Goal: Information Seeking & Learning: Learn about a topic

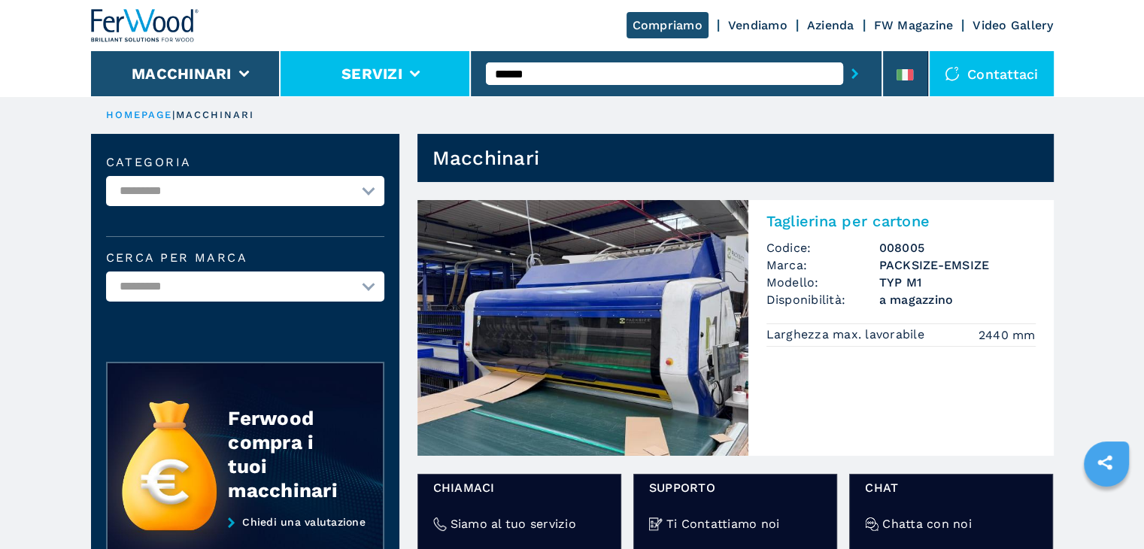
drag, startPoint x: 559, startPoint y: 71, endPoint x: 430, endPoint y: 70, distance: 128.7
click at [430, 70] on div "Compriamo Vendiamo Azienda FW Magazine Video Gallery Macchinari Servizi ****** …" at bounding box center [572, 48] width 963 height 96
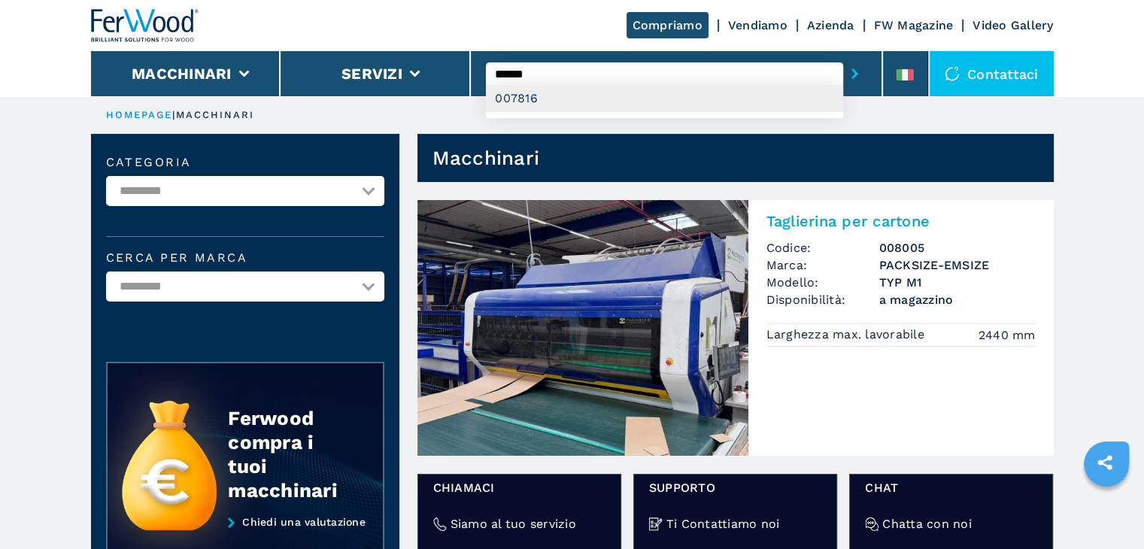
type input "******"
click at [647, 93] on div "007816" at bounding box center [664, 98] width 357 height 27
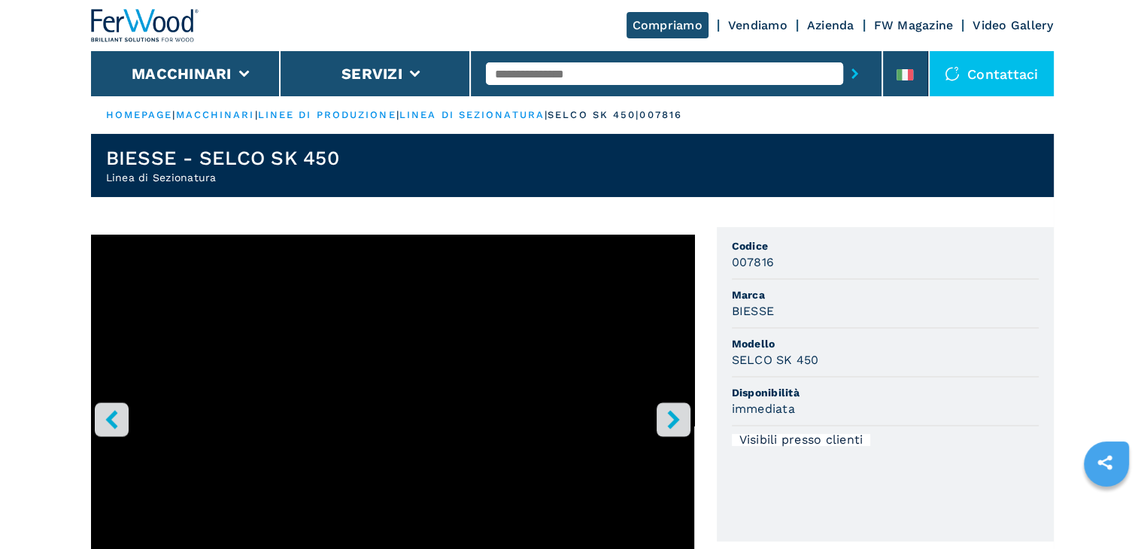
click at [676, 416] on icon "right-button" at bounding box center [673, 419] width 19 height 19
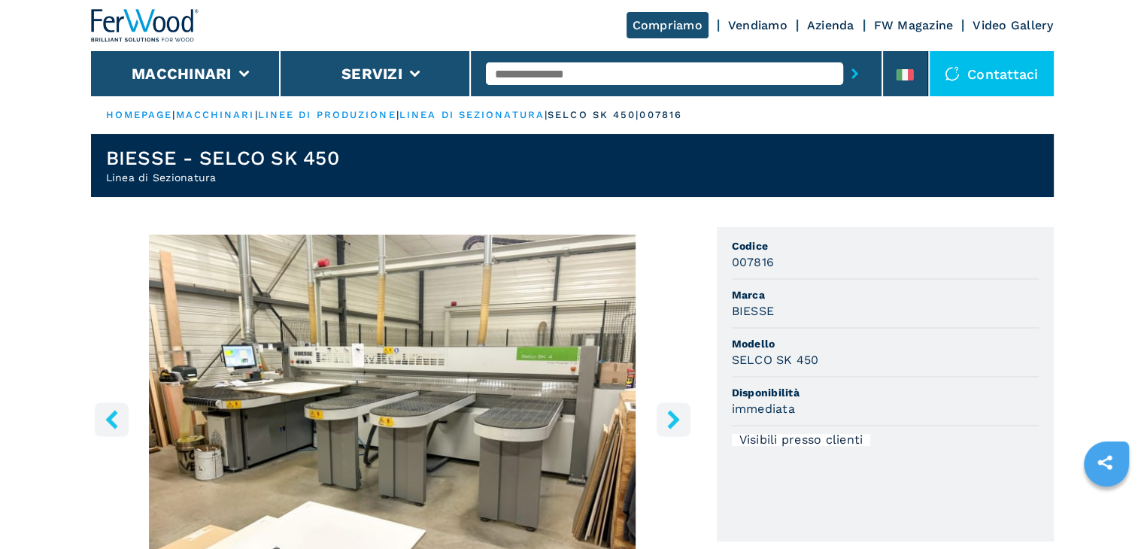
click at [675, 416] on icon "right-button" at bounding box center [673, 419] width 12 height 19
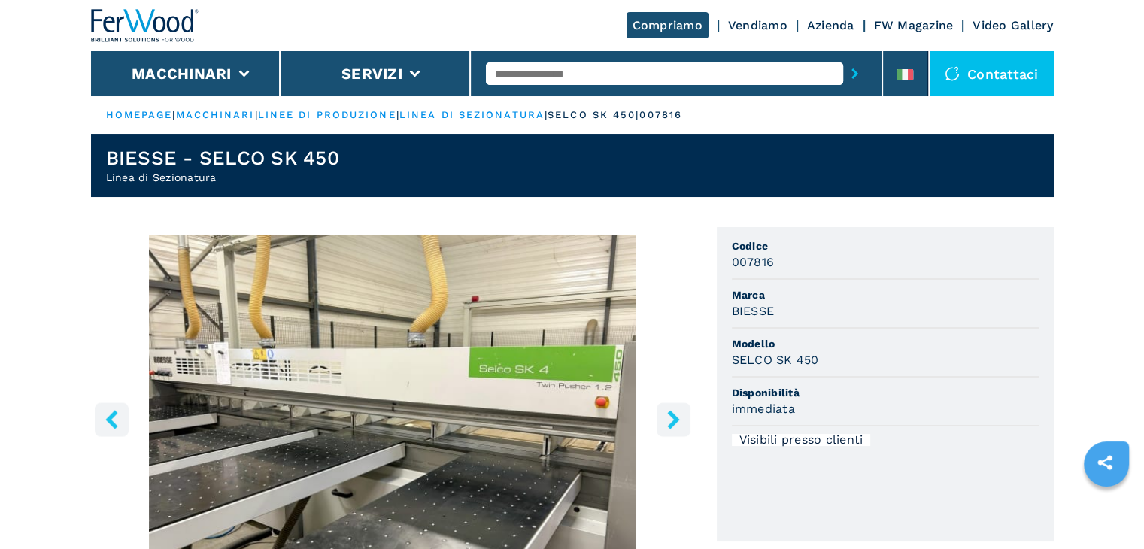
click at [674, 416] on icon "right-button" at bounding box center [673, 419] width 12 height 19
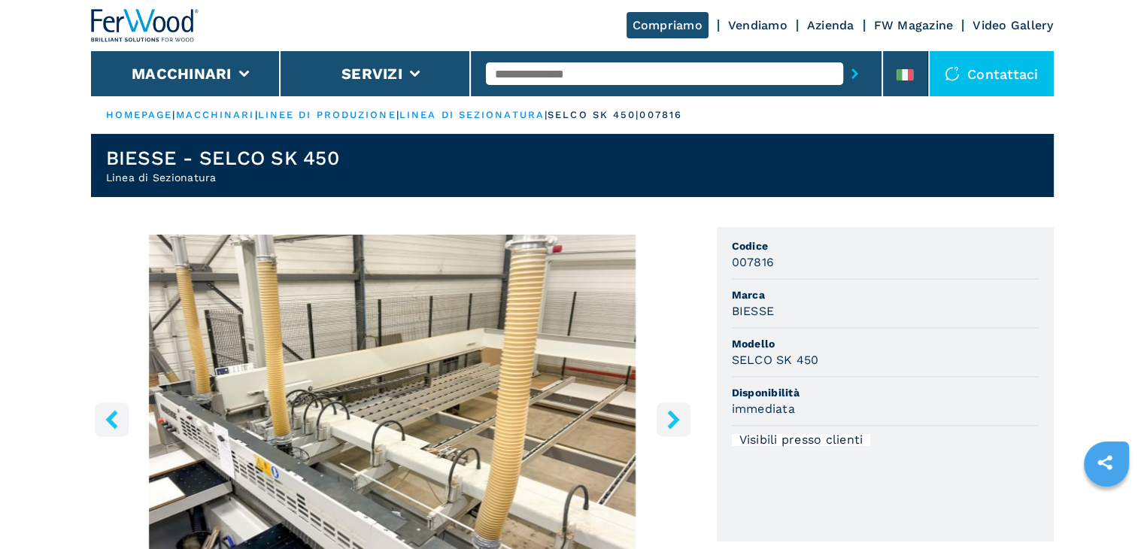
scroll to position [251, 0]
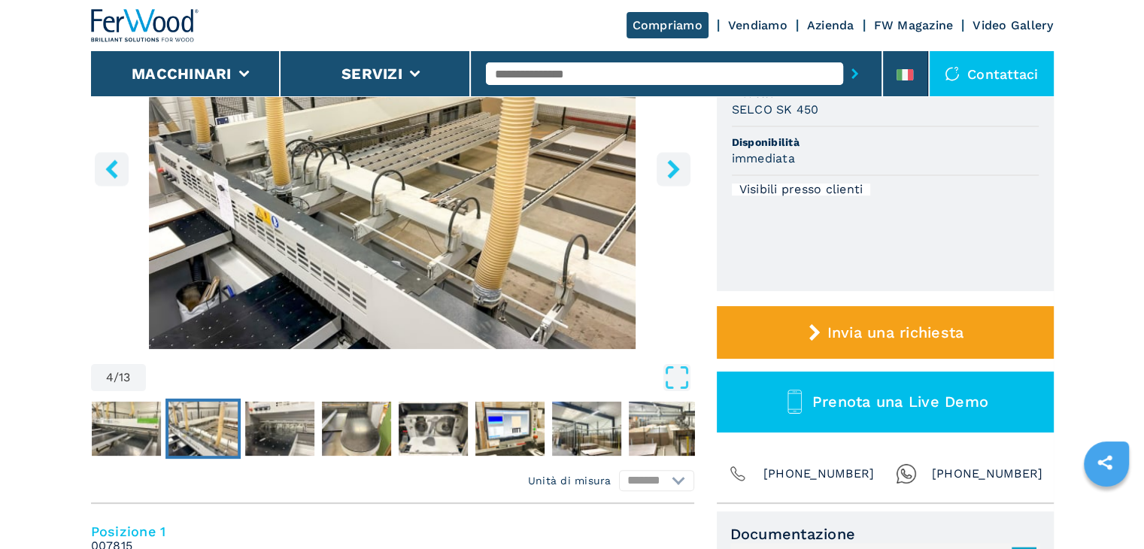
click at [677, 174] on icon "right-button" at bounding box center [673, 169] width 19 height 19
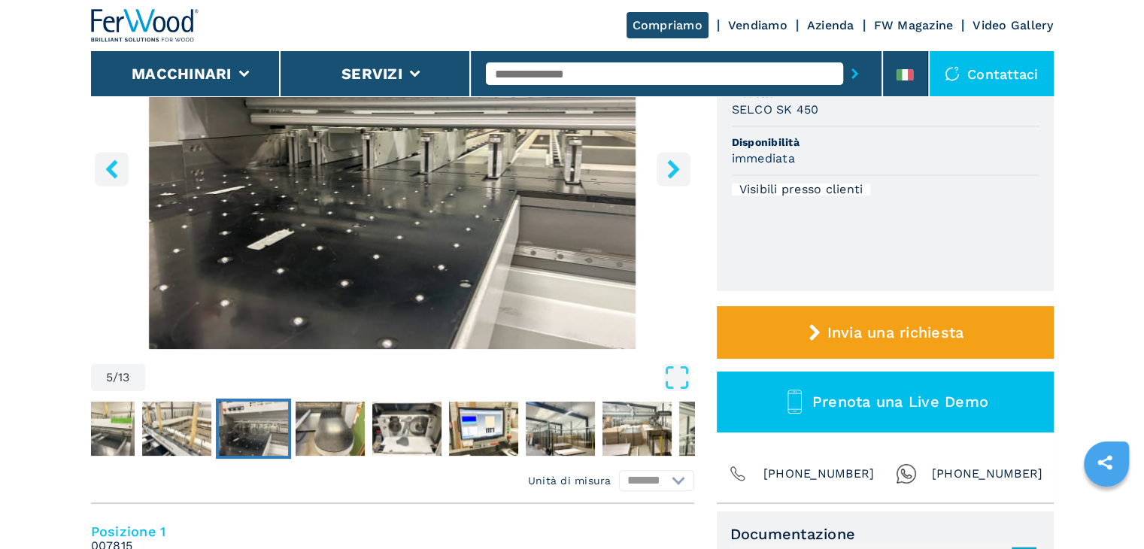
click at [676, 172] on icon "right-button" at bounding box center [673, 169] width 19 height 19
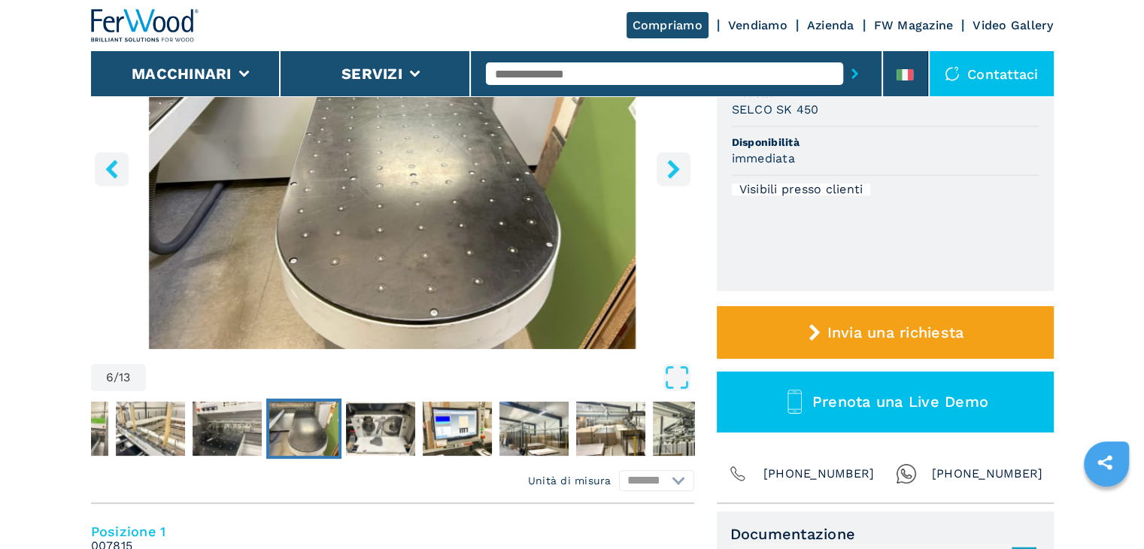
click at [676, 172] on icon "right-button" at bounding box center [673, 169] width 19 height 19
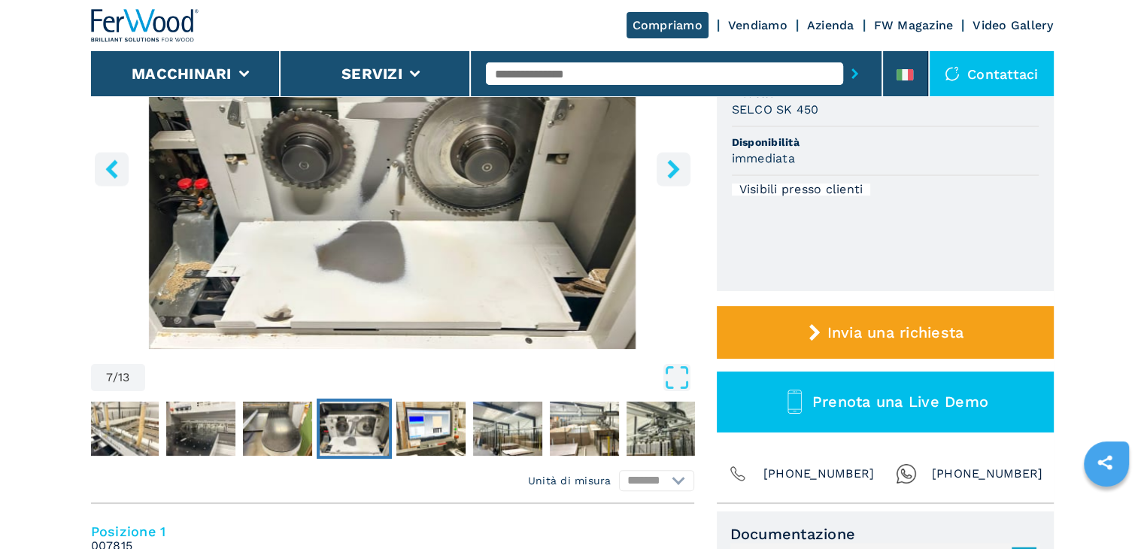
click at [676, 172] on icon "right-button" at bounding box center [673, 169] width 19 height 19
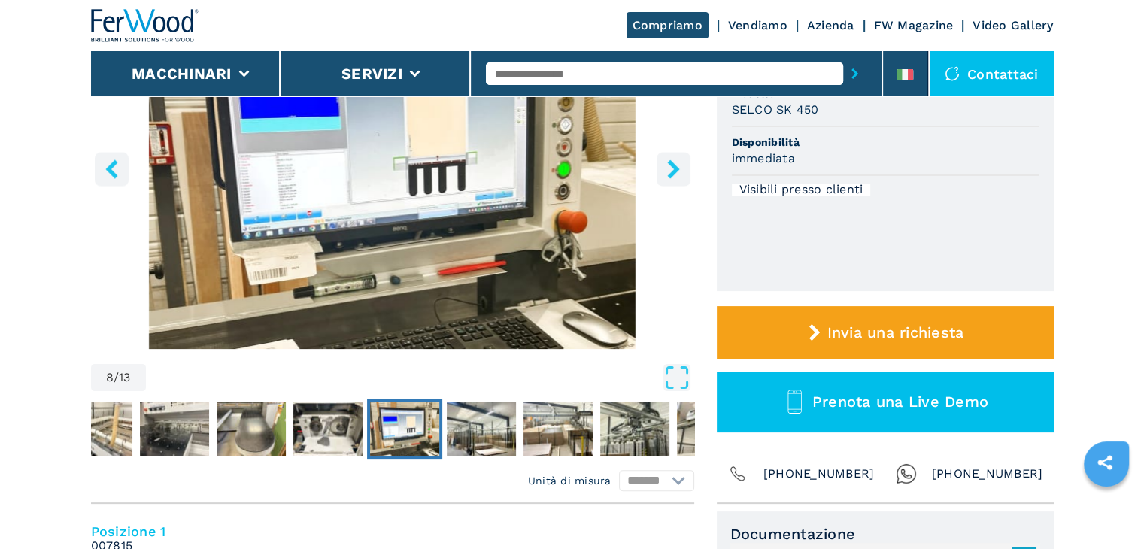
click at [676, 172] on icon "right-button" at bounding box center [673, 169] width 19 height 19
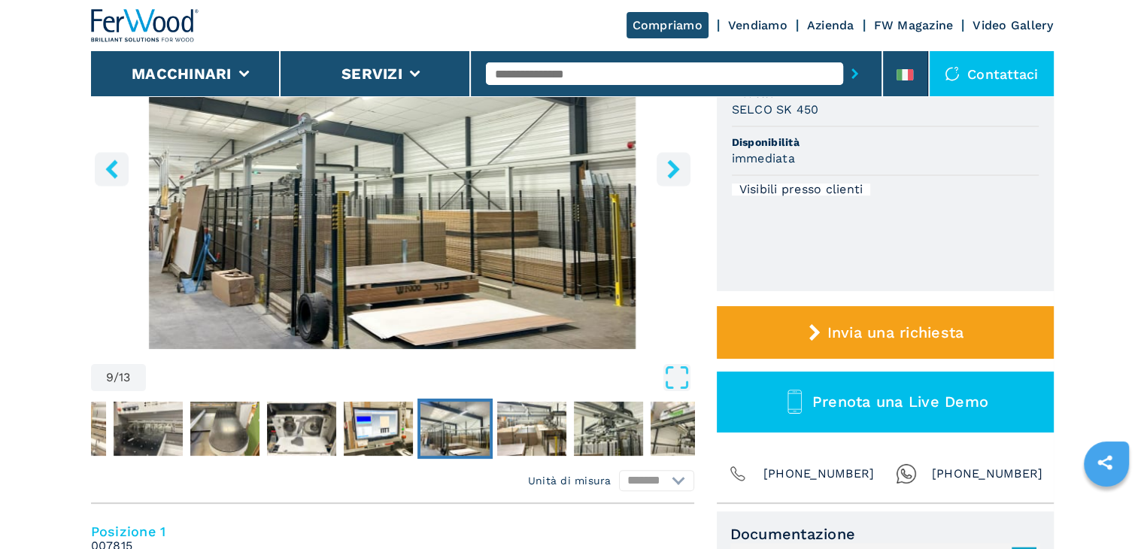
click at [662, 169] on button "right-button" at bounding box center [674, 169] width 34 height 34
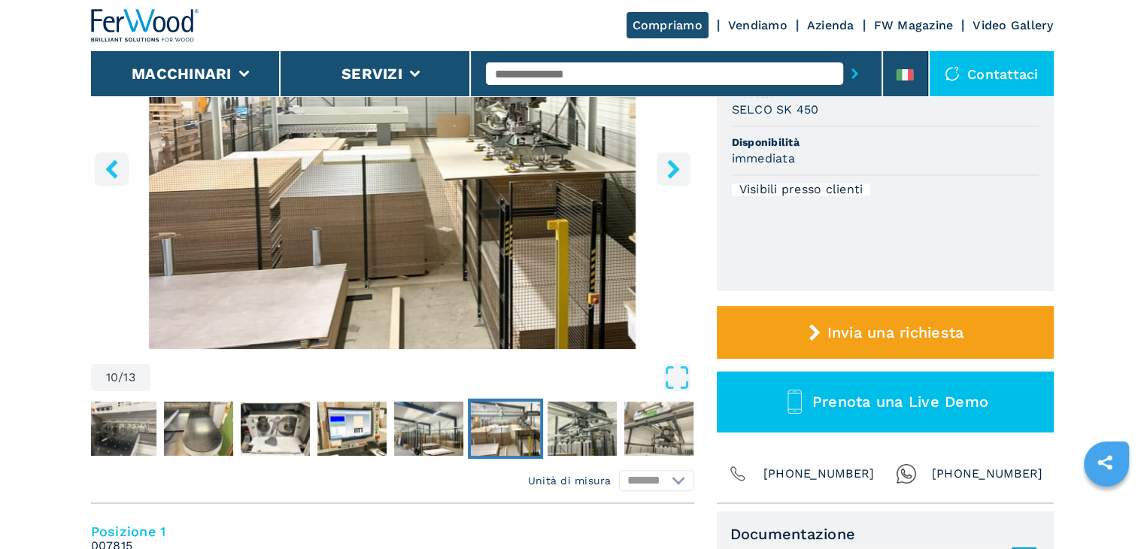
click at [661, 187] on img "Go to Slide 10" at bounding box center [392, 166] width 603 height 365
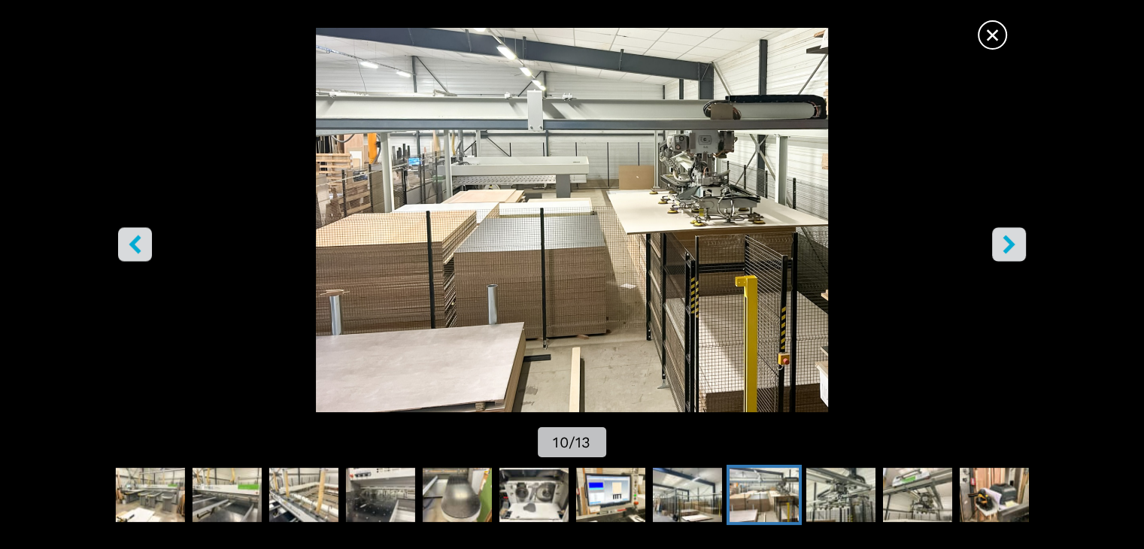
click at [1008, 251] on icon "right-button" at bounding box center [1009, 245] width 19 height 19
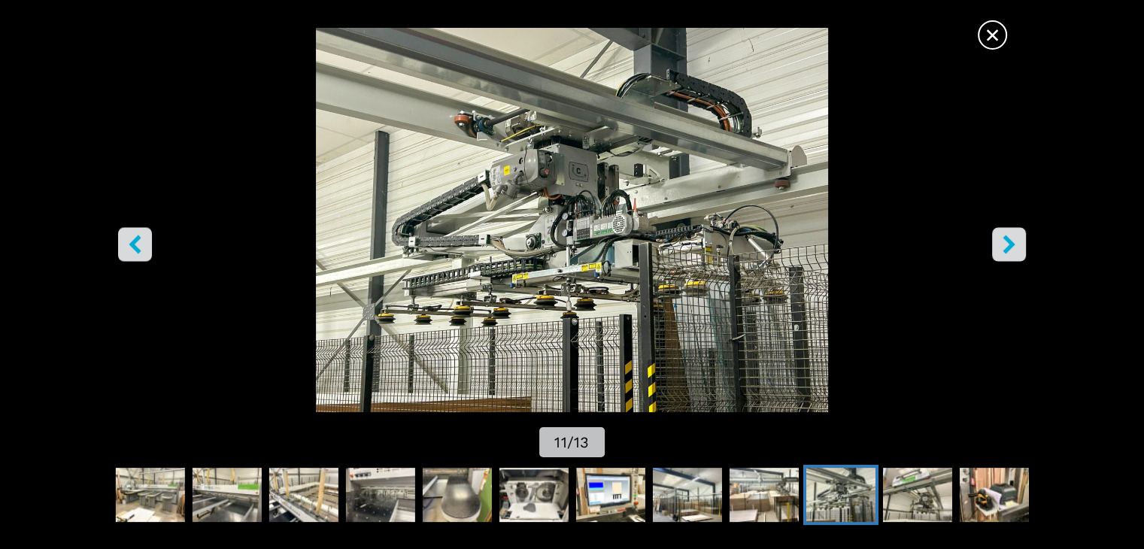
click at [1008, 251] on icon "right-button" at bounding box center [1009, 245] width 19 height 19
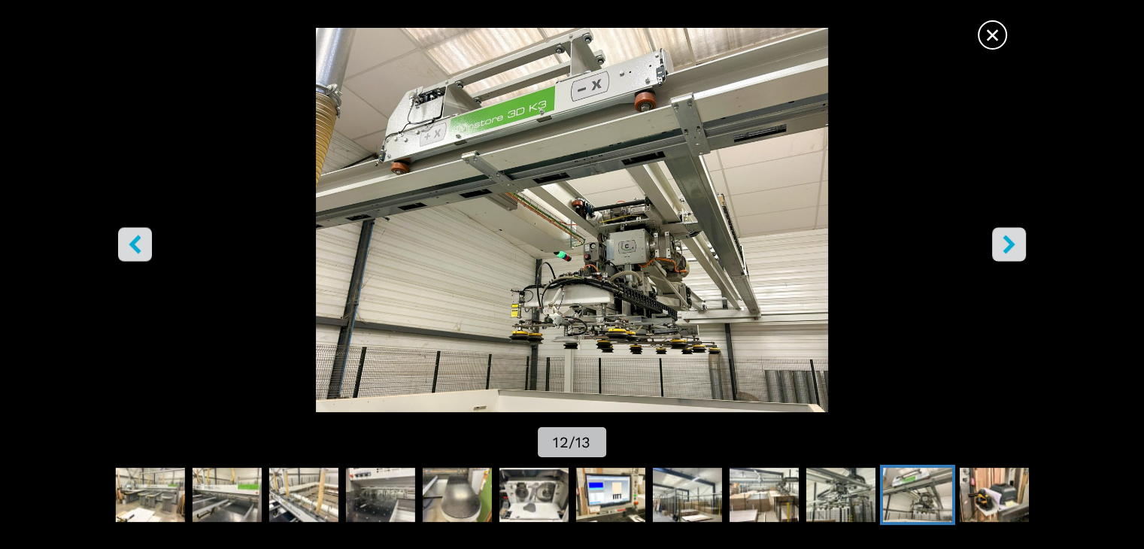
click at [1005, 244] on icon "right-button" at bounding box center [1009, 245] width 19 height 19
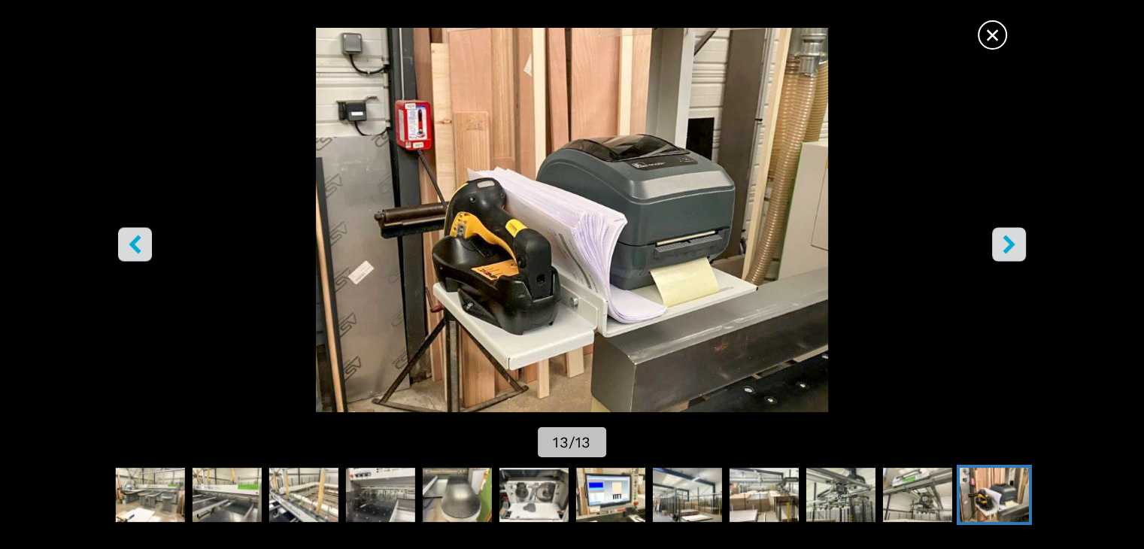
click at [1005, 244] on icon "right-button" at bounding box center [1009, 245] width 19 height 19
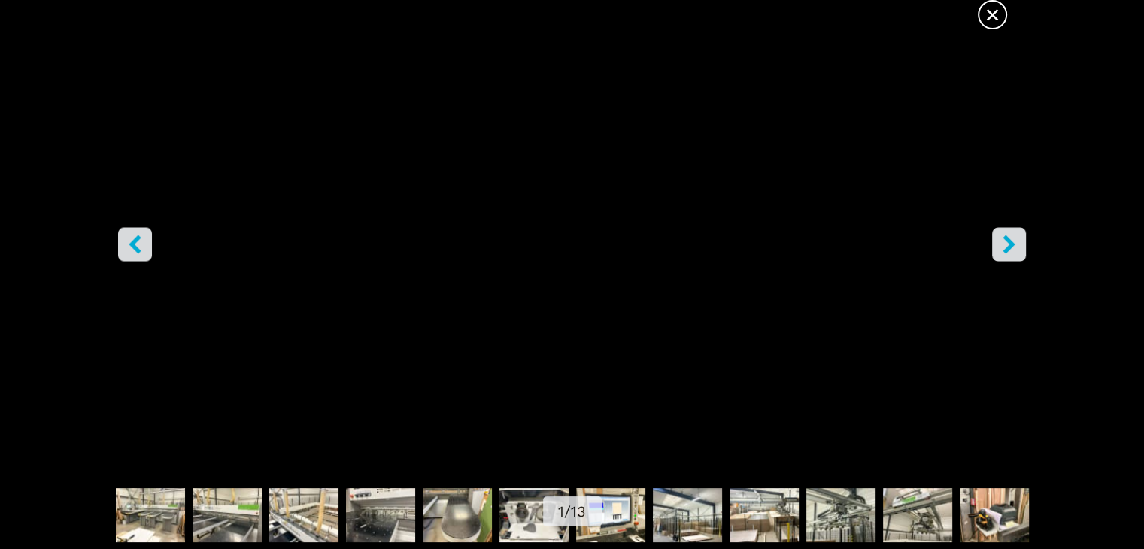
click at [1005, 244] on icon "right-button" at bounding box center [1009, 245] width 19 height 19
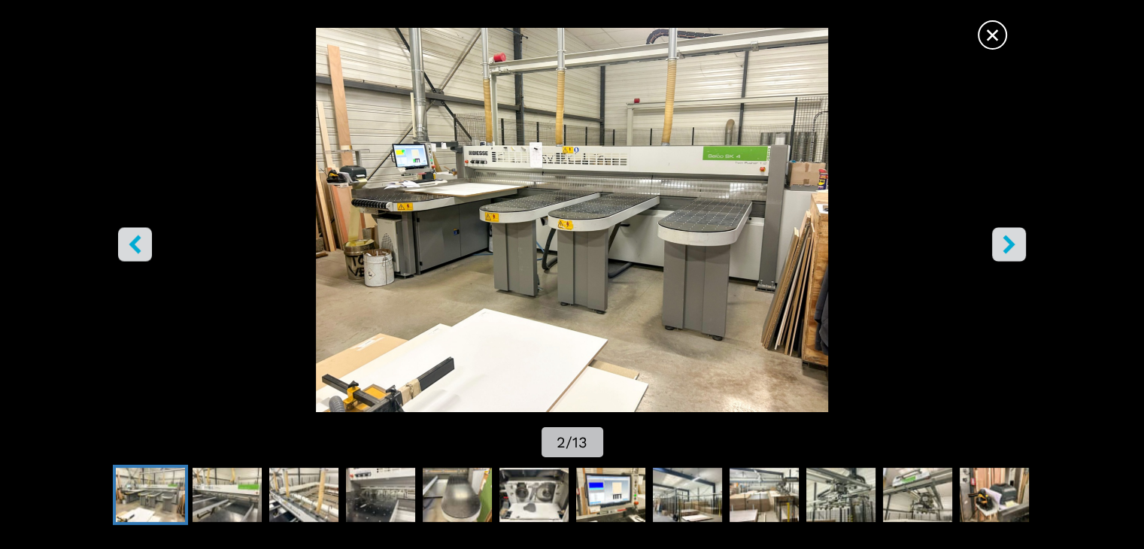
click at [984, 26] on span "×" at bounding box center [993, 32] width 26 height 26
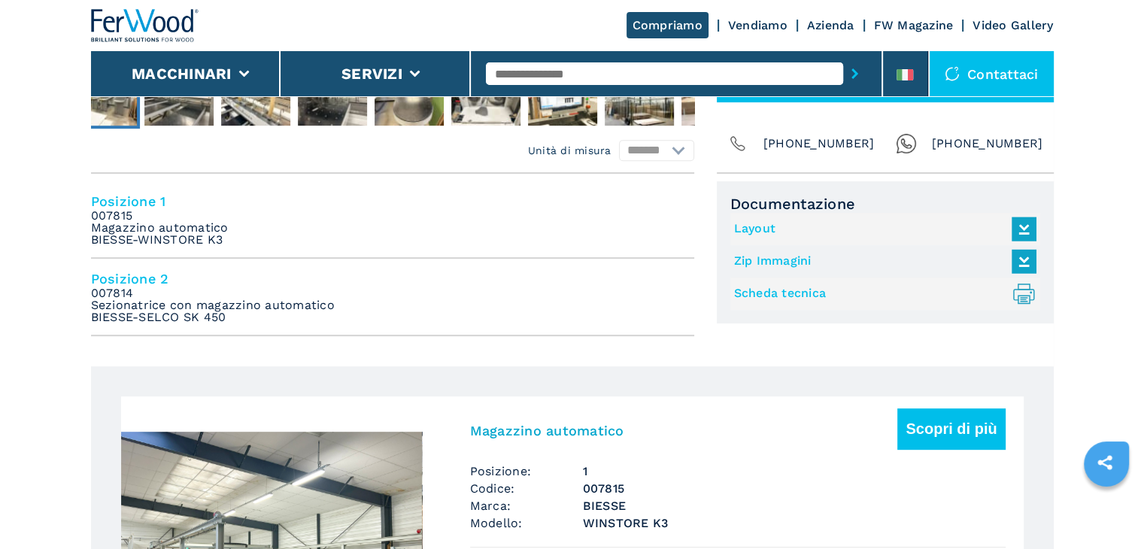
scroll to position [831, 0]
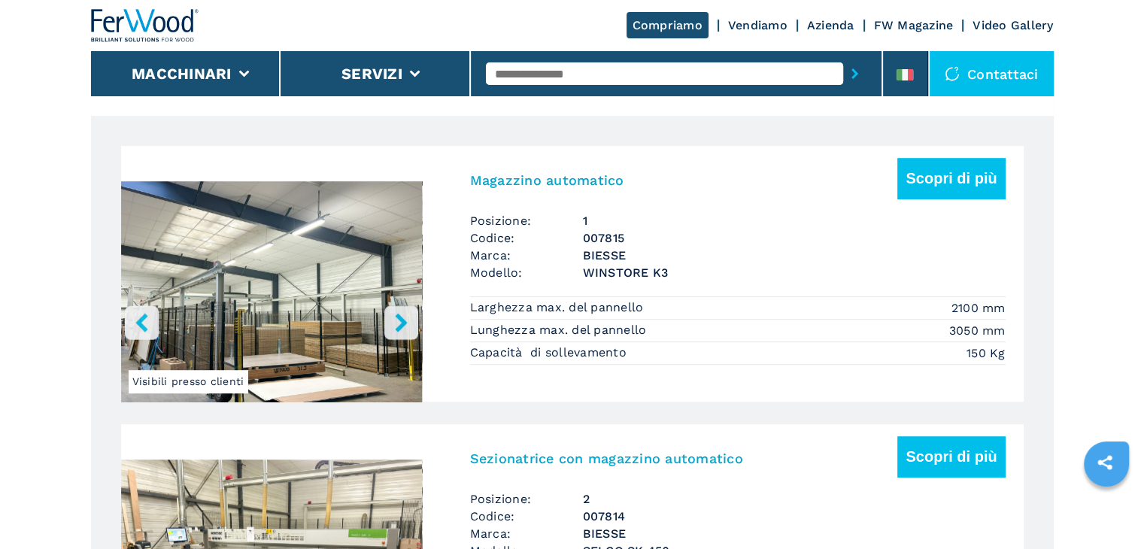
click at [530, 181] on h3 "Magazzino automatico" at bounding box center [547, 180] width 154 height 17
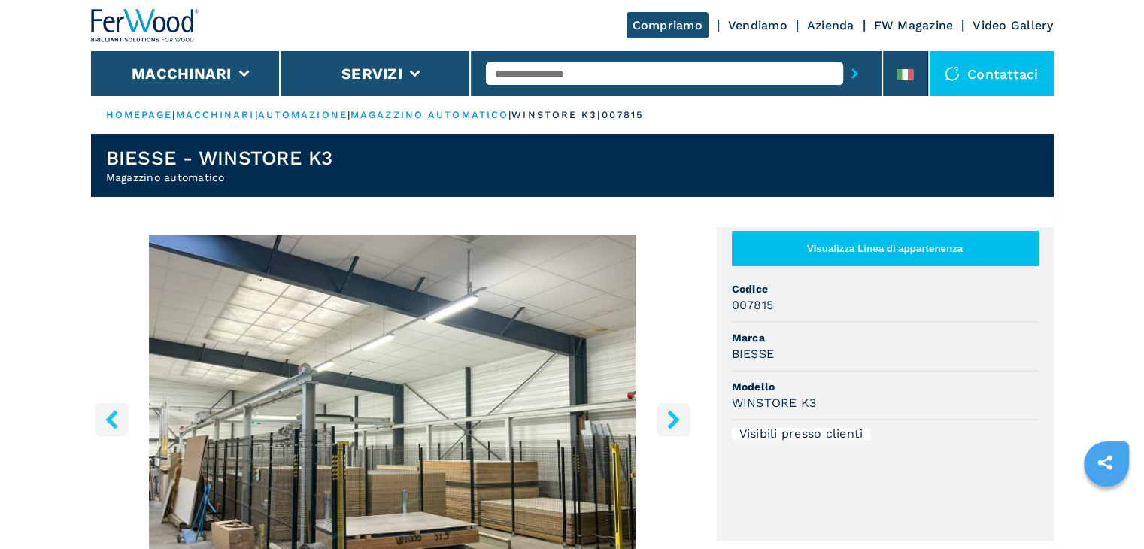
scroll to position [251, 0]
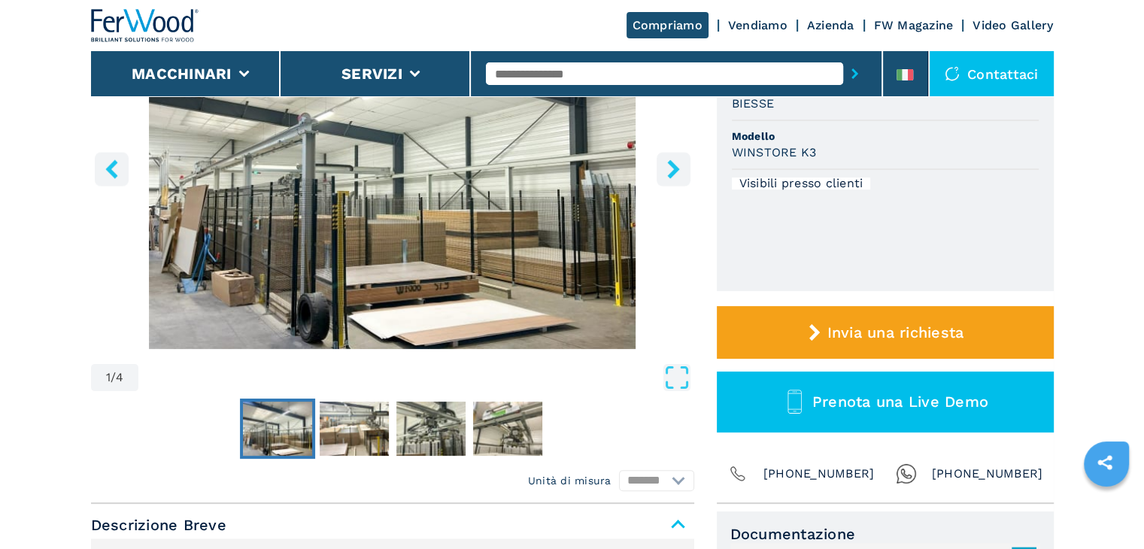
click at [665, 187] on img "Go to Slide 1" at bounding box center [392, 166] width 603 height 365
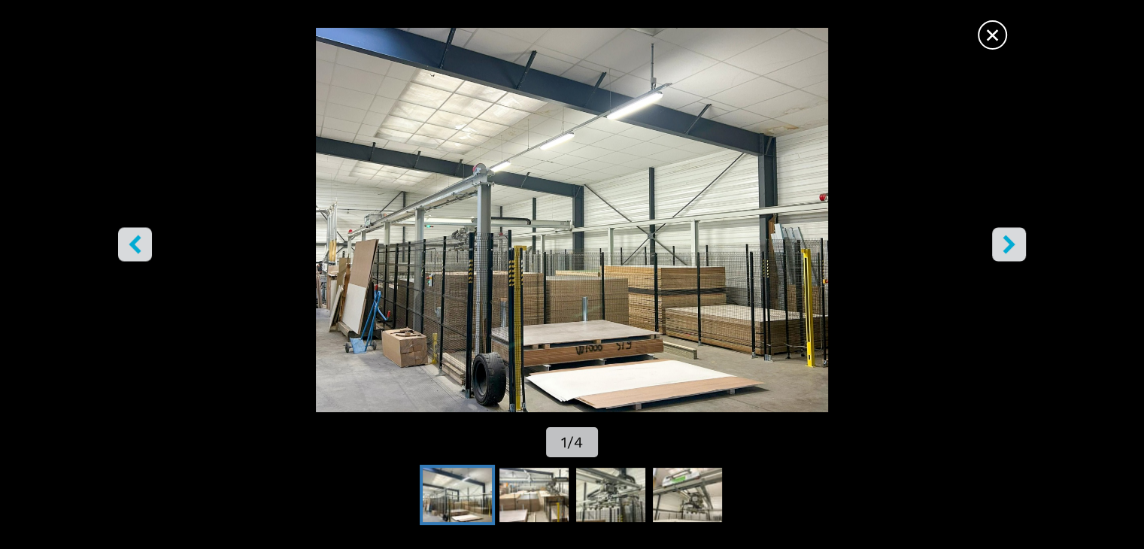
click at [1008, 254] on button "right-button" at bounding box center [1009, 245] width 34 height 34
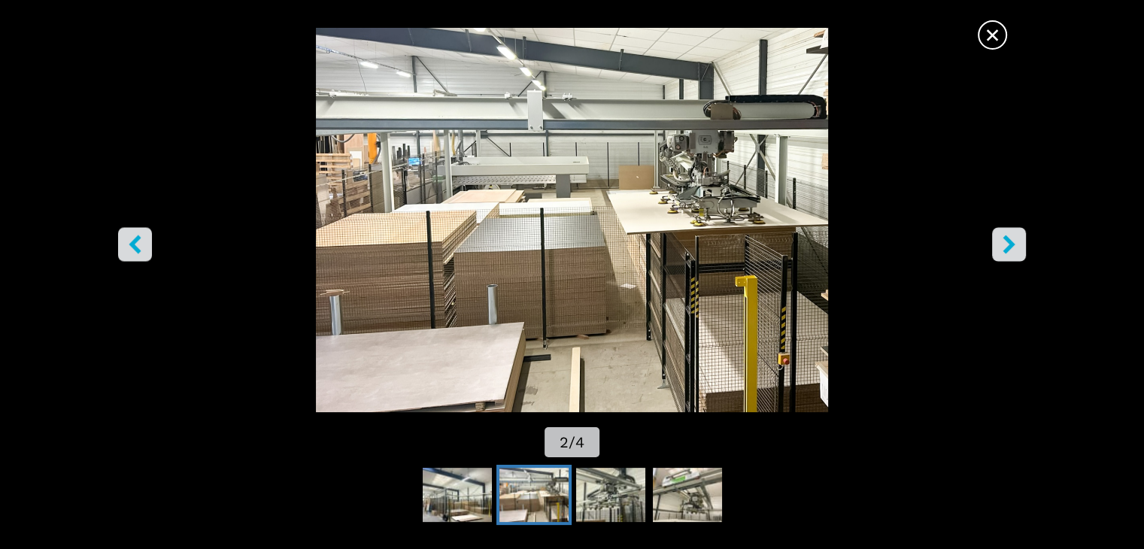
click at [1008, 254] on button "right-button" at bounding box center [1009, 245] width 34 height 34
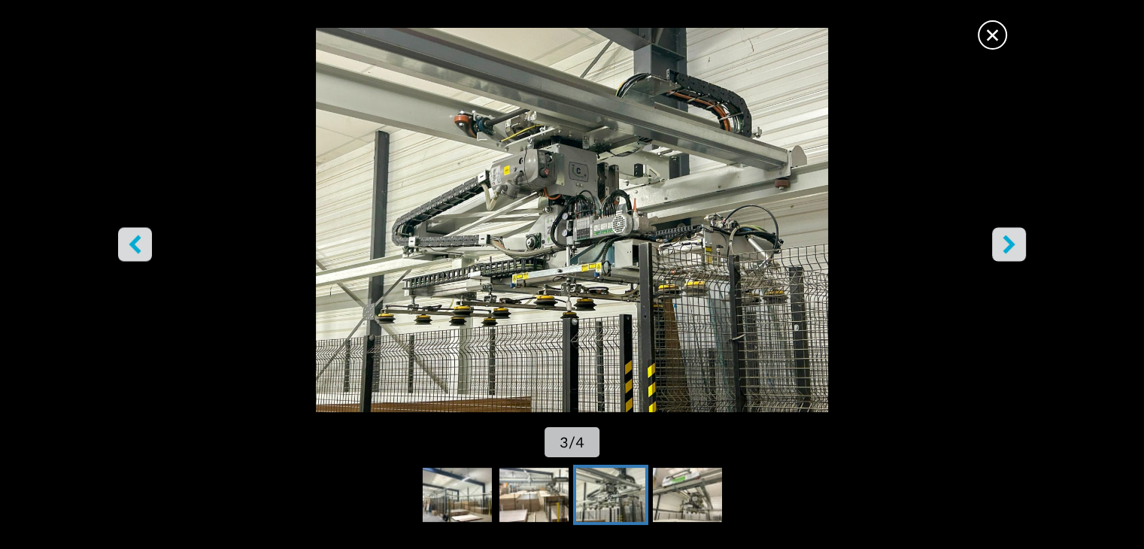
click at [1008, 254] on button "right-button" at bounding box center [1009, 245] width 34 height 34
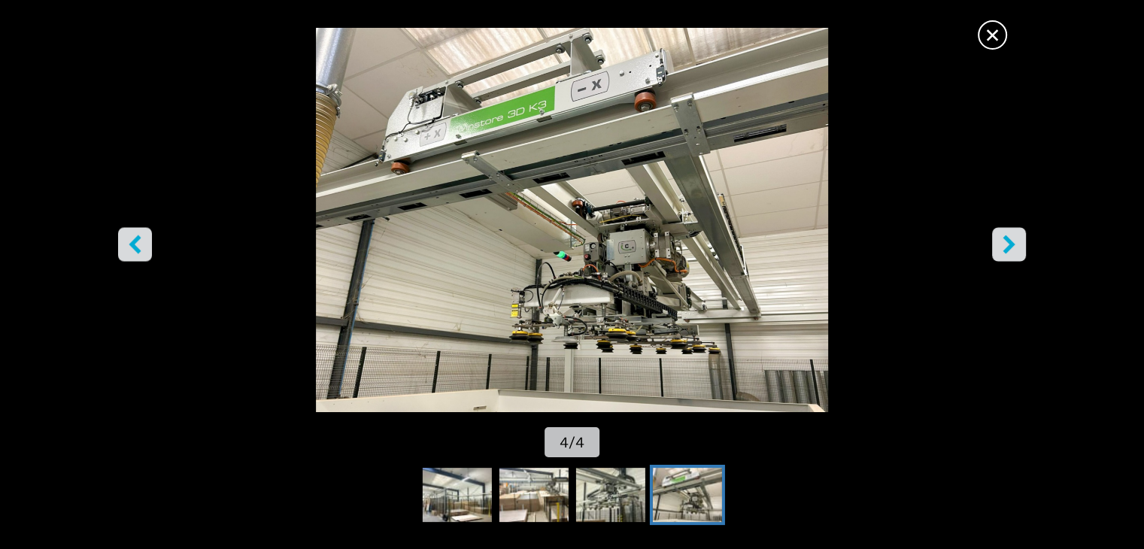
click at [997, 22] on span "×" at bounding box center [993, 32] width 26 height 26
